Goal: Task Accomplishment & Management: Manage account settings

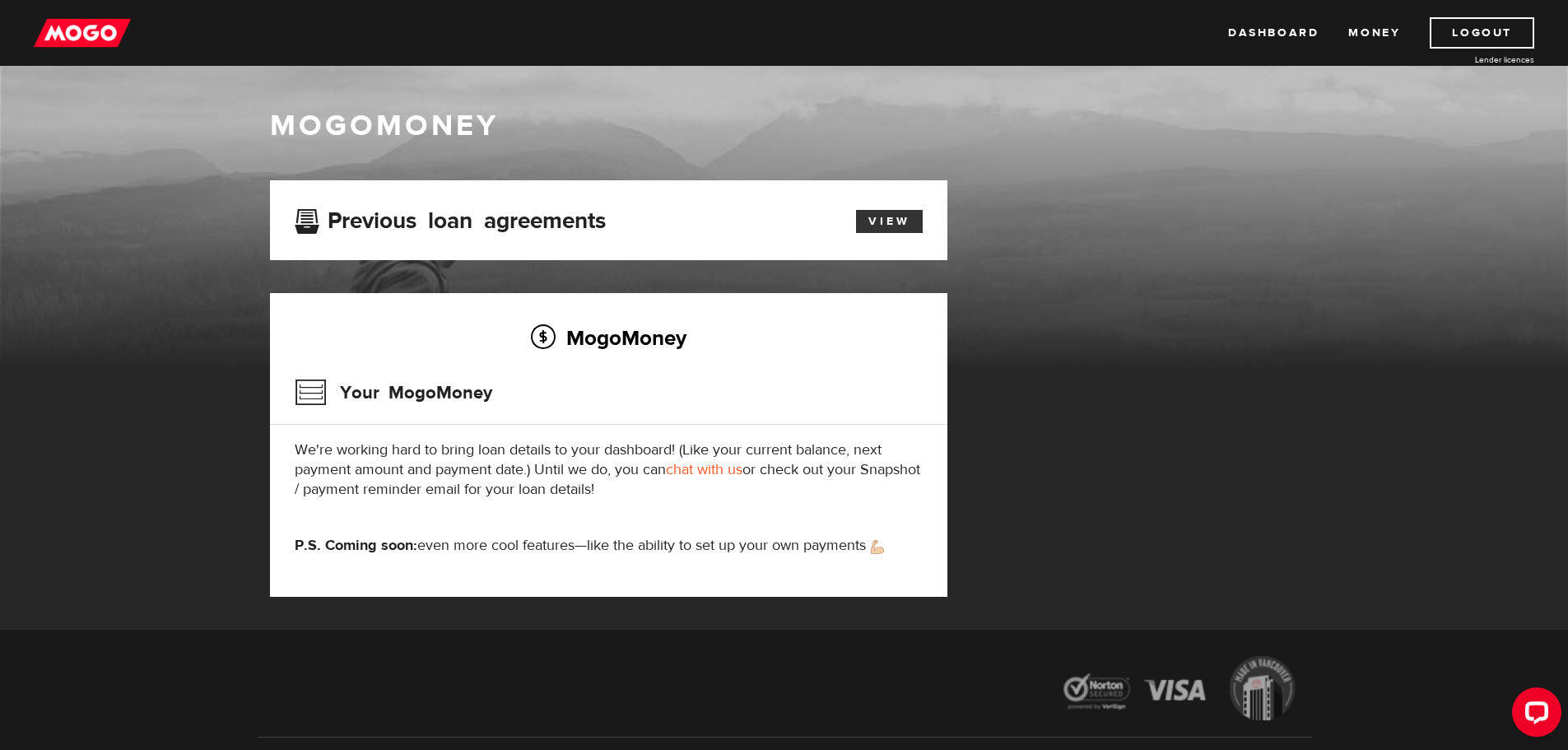
click at [893, 224] on link "View" at bounding box center [889, 221] width 66 height 23
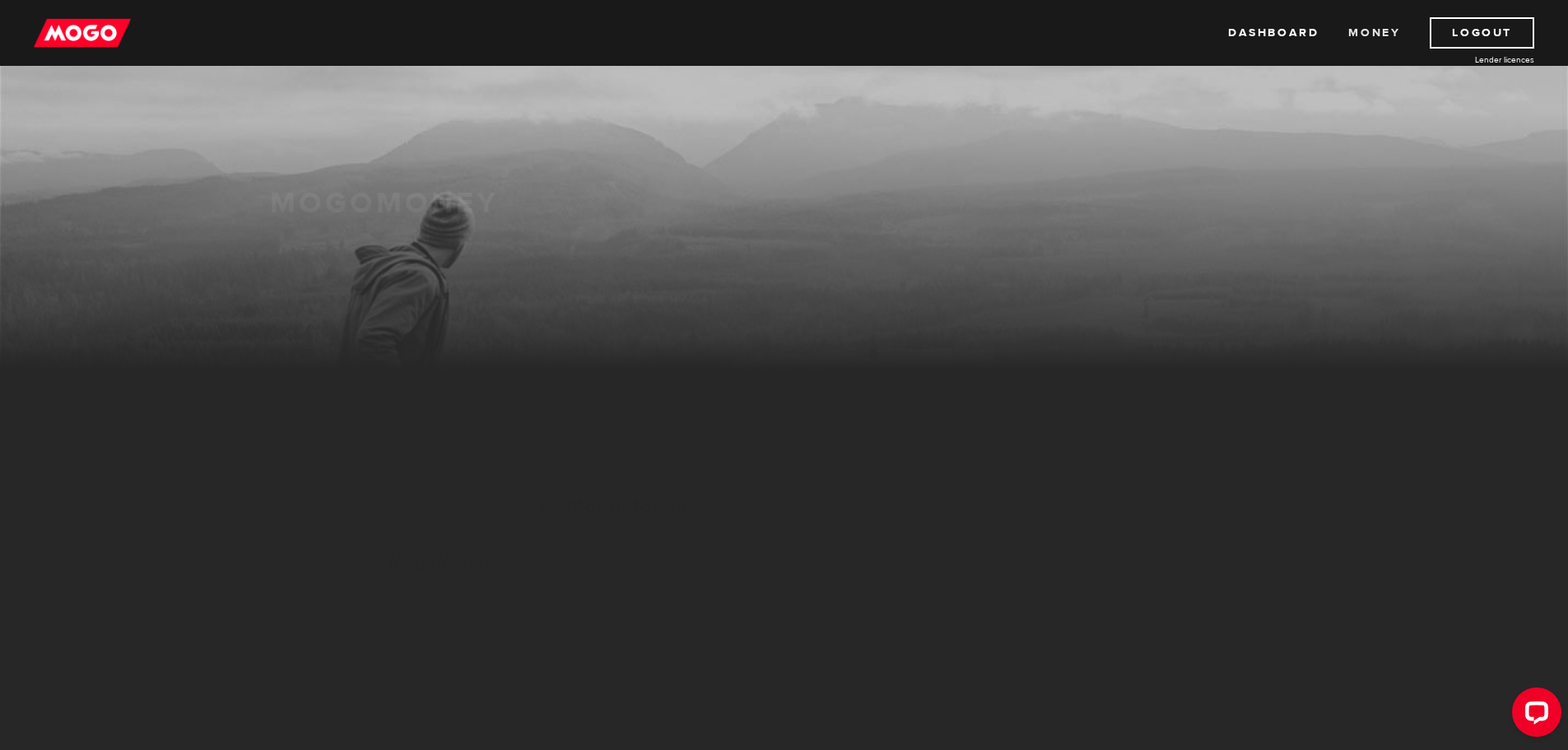
click at [1373, 29] on link "Money" at bounding box center [1375, 33] width 52 height 31
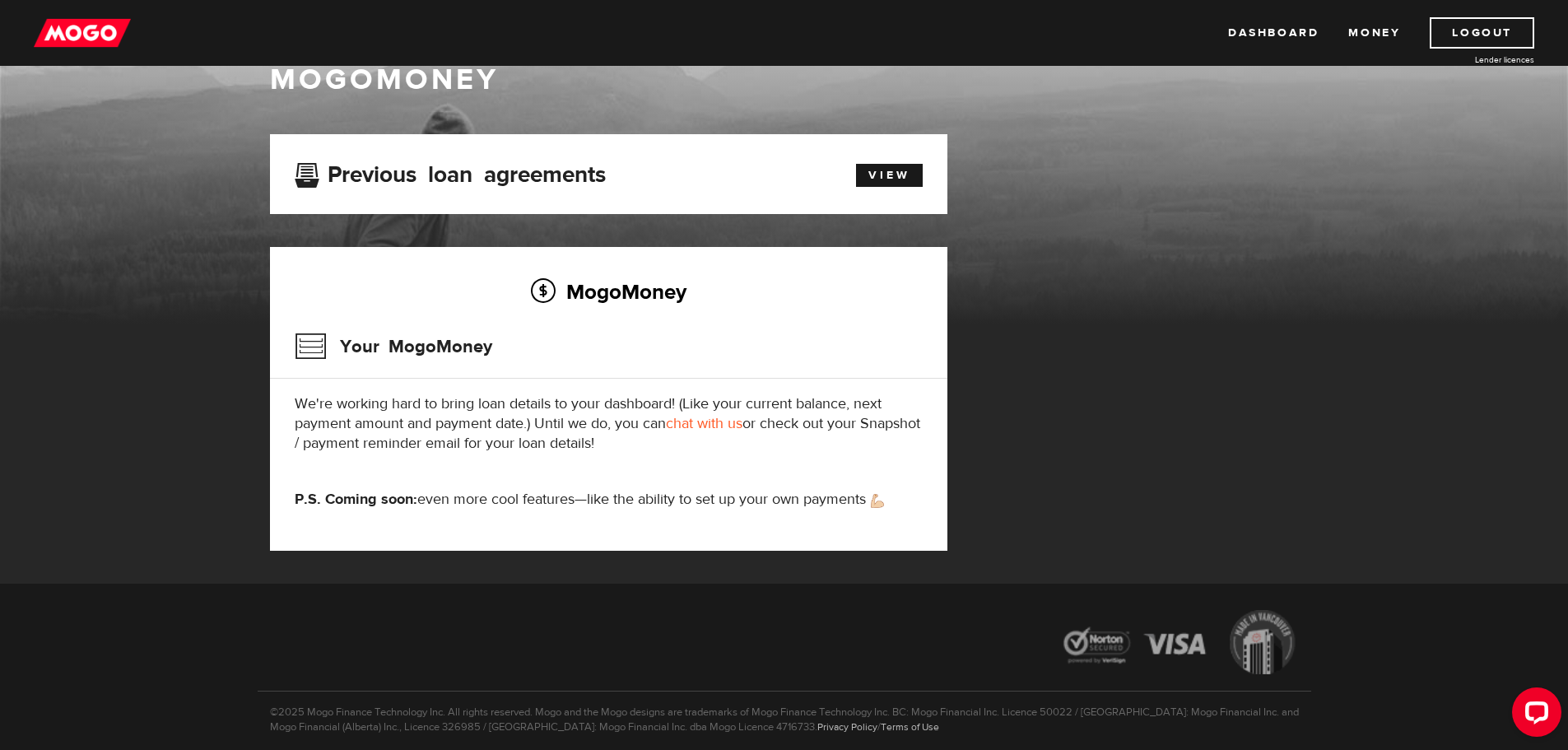
scroll to position [82, 0]
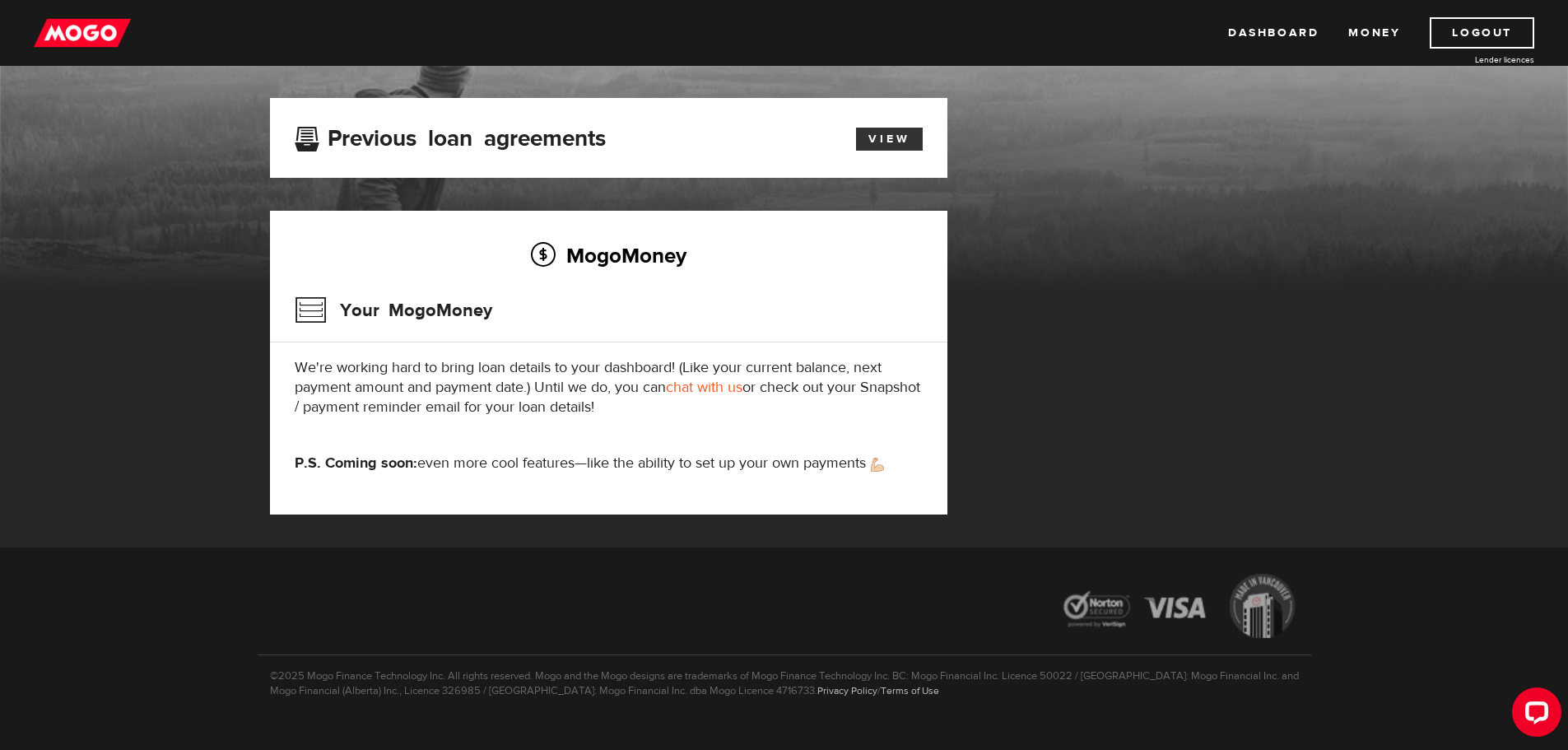
click at [904, 136] on link "View" at bounding box center [889, 139] width 66 height 23
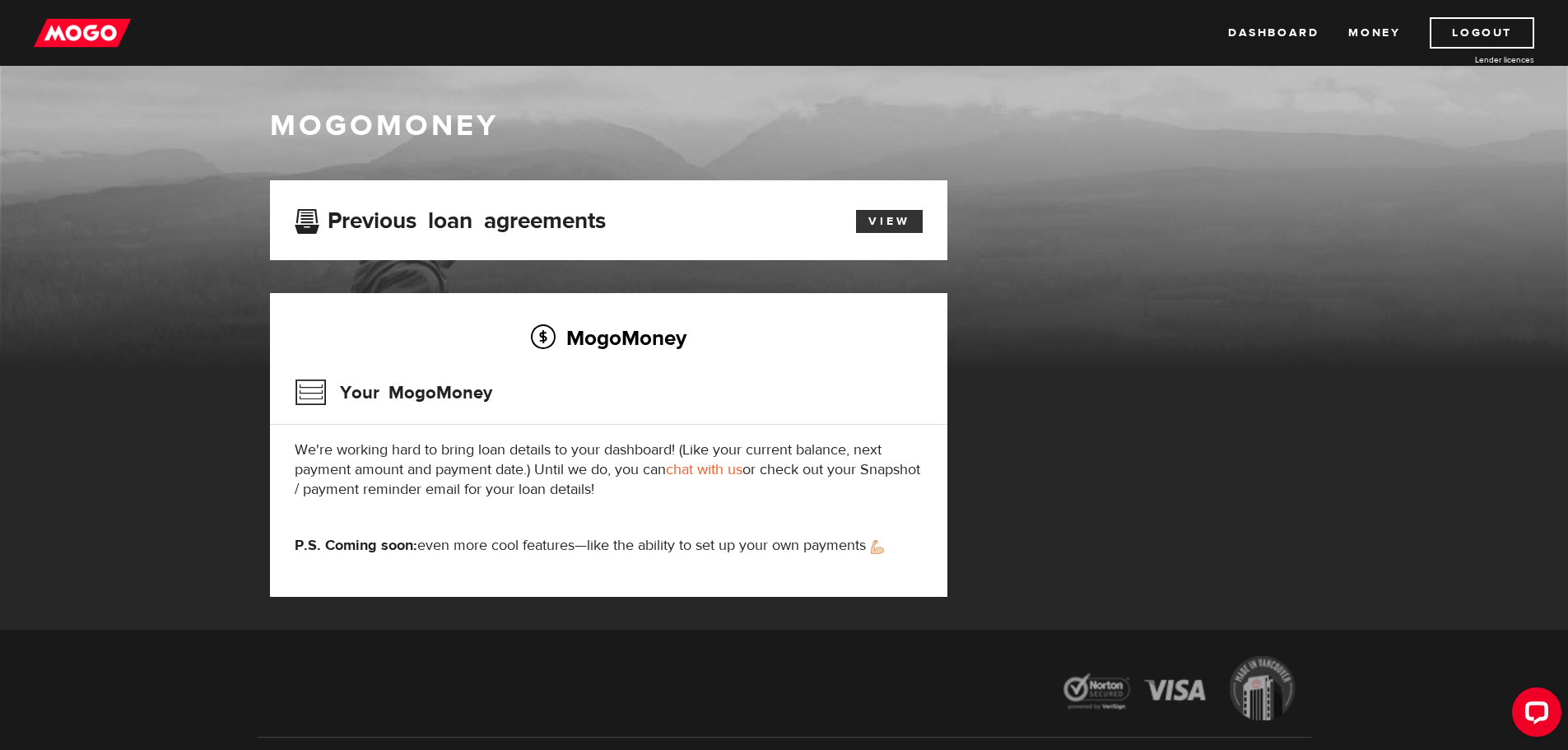
click at [872, 225] on link "View" at bounding box center [889, 221] width 66 height 23
